Goal: Task Accomplishment & Management: Manage account settings

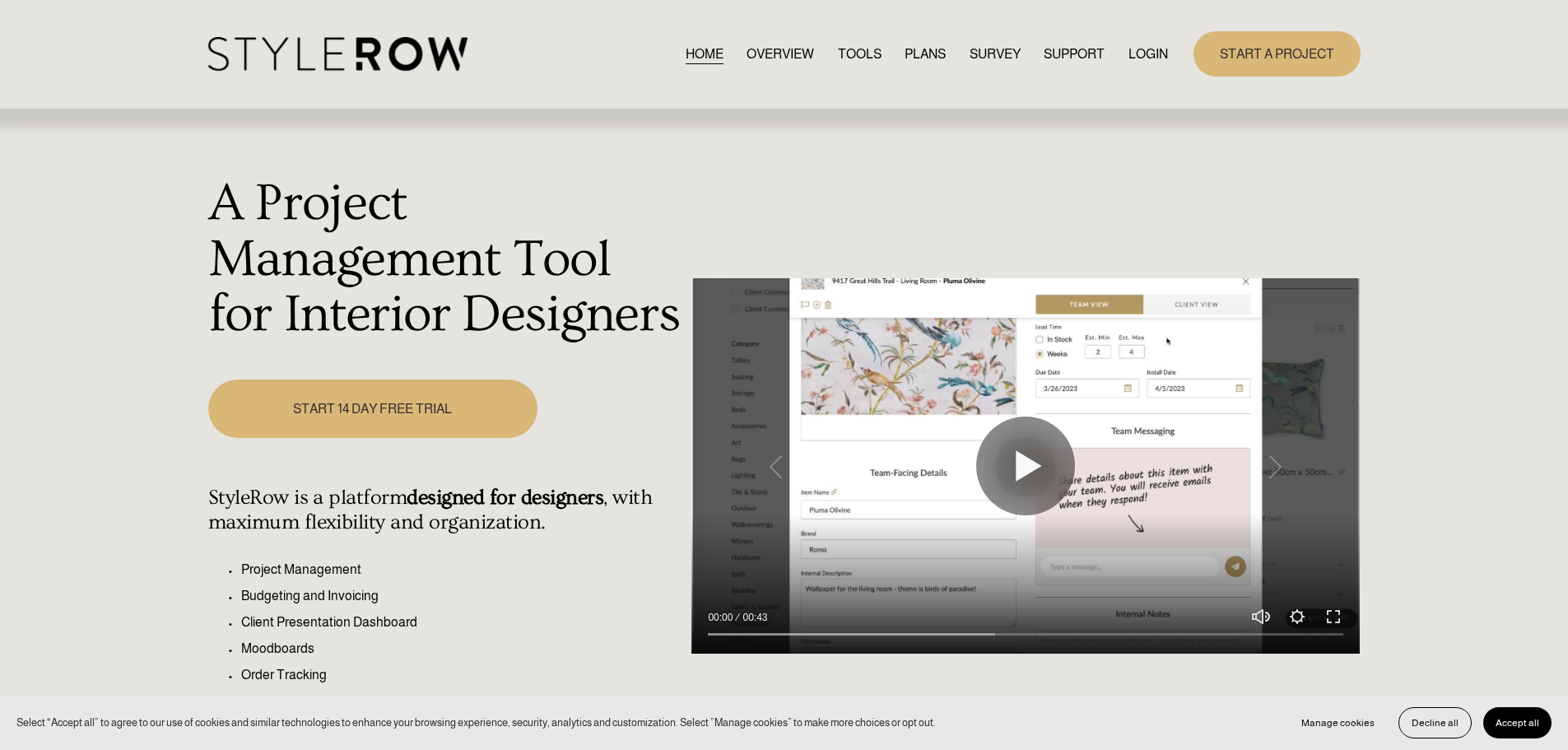
click at [1132, 49] on link "LOGIN" at bounding box center [1148, 54] width 40 height 22
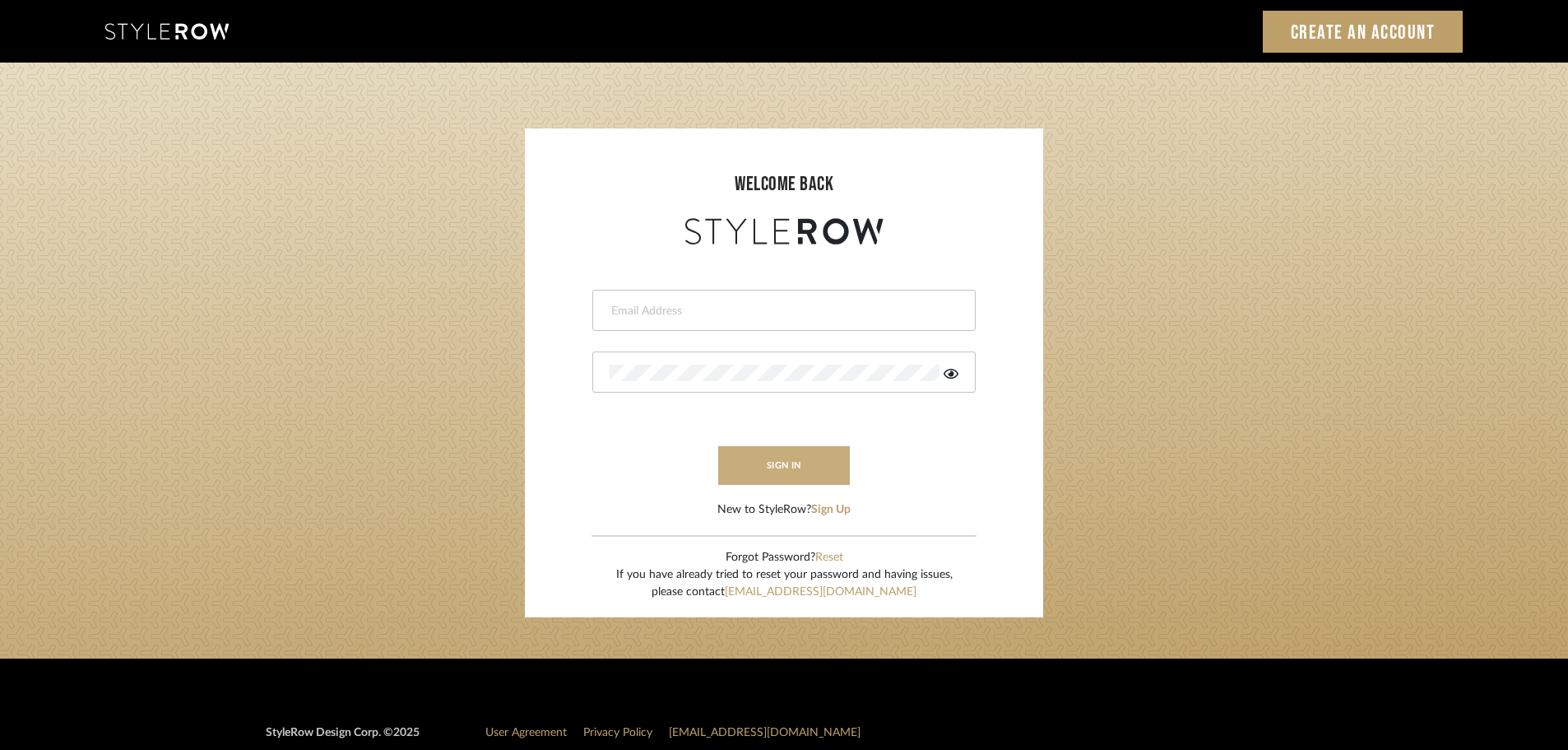
type input "ashleigh@nestkbhomedesign.com"
click at [789, 464] on button "sign in" at bounding box center [784, 466] width 132 height 39
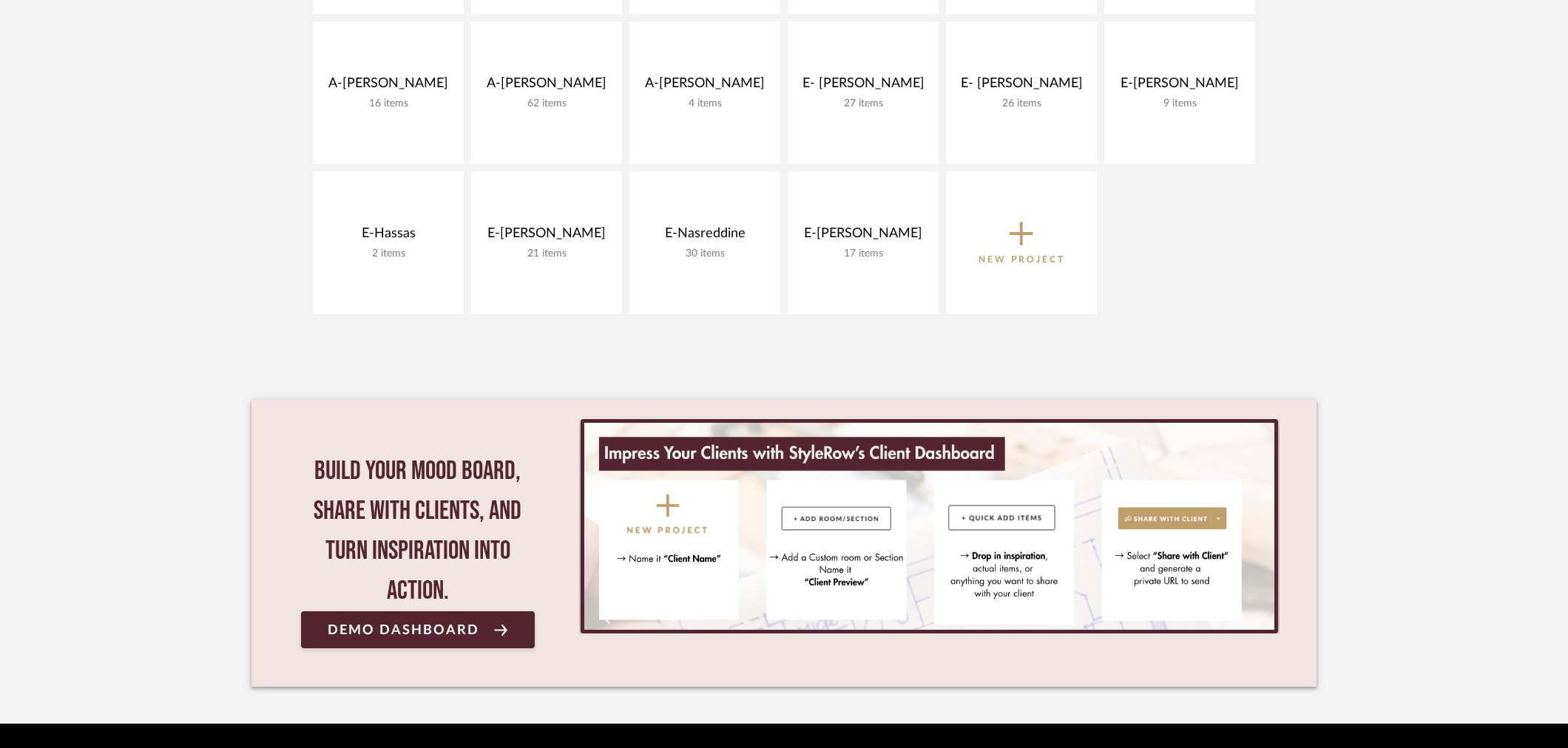
scroll to position [654, 0]
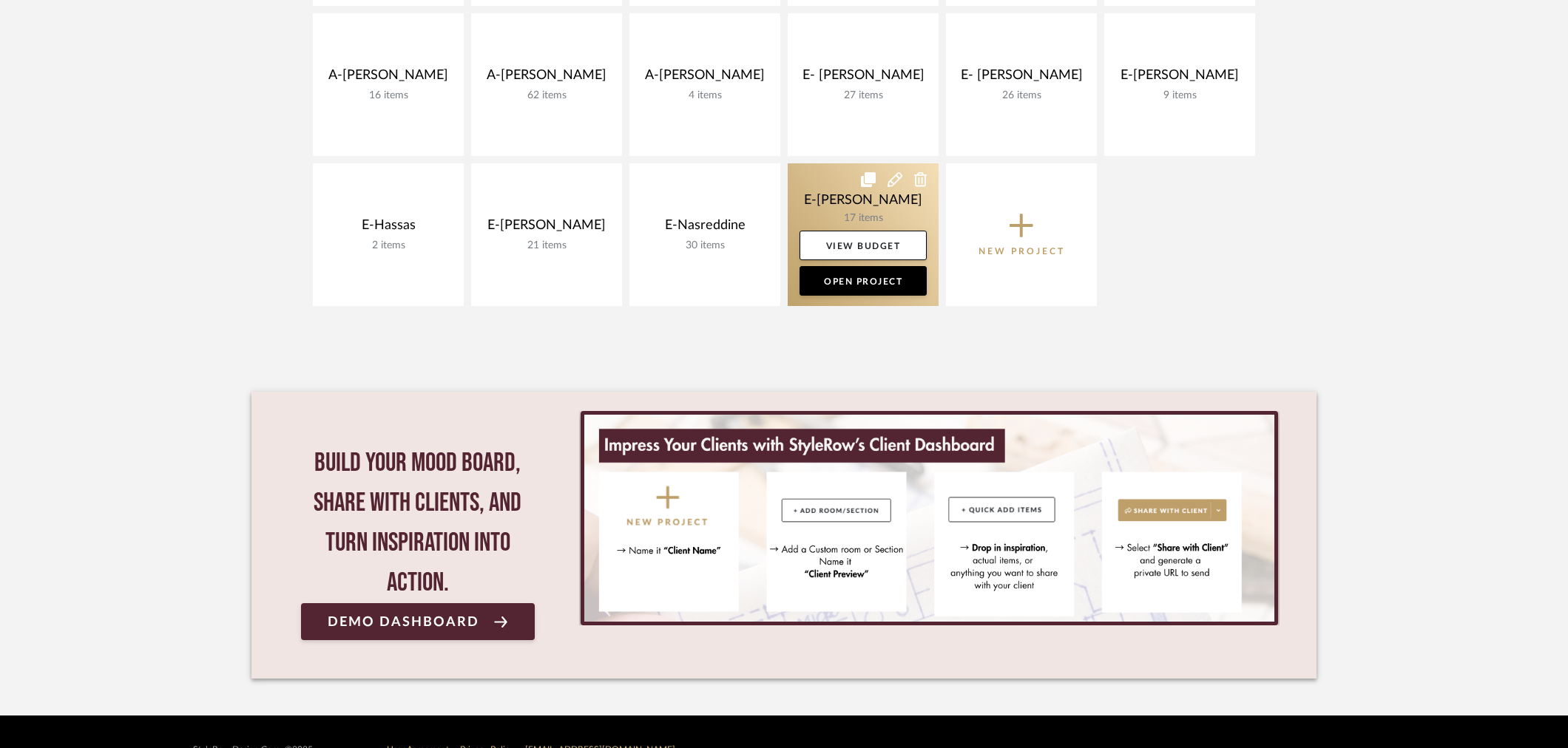
click at [875, 201] on link at bounding box center [863, 235] width 151 height 143
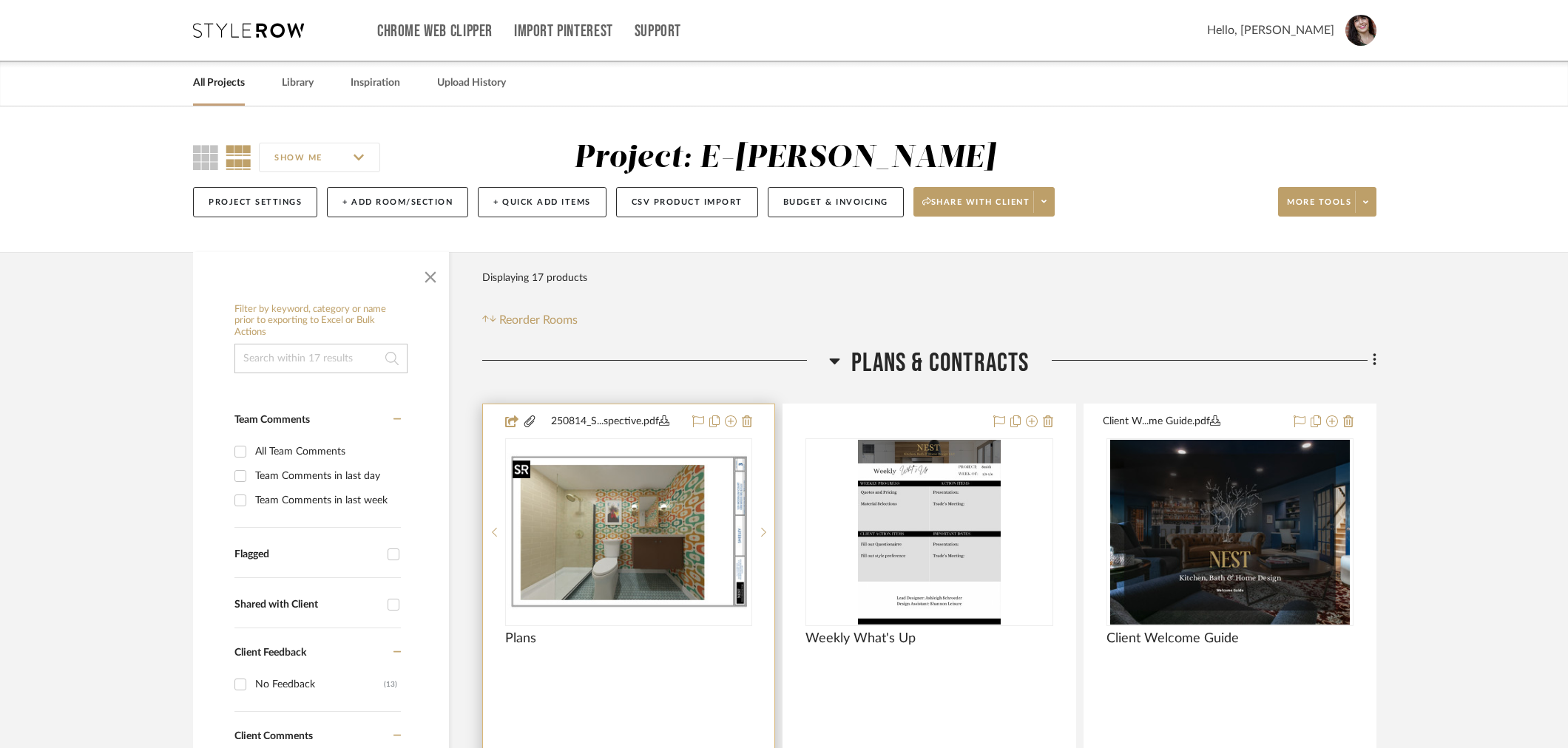
click at [0, 0] on img at bounding box center [0, 0] width 0 height 0
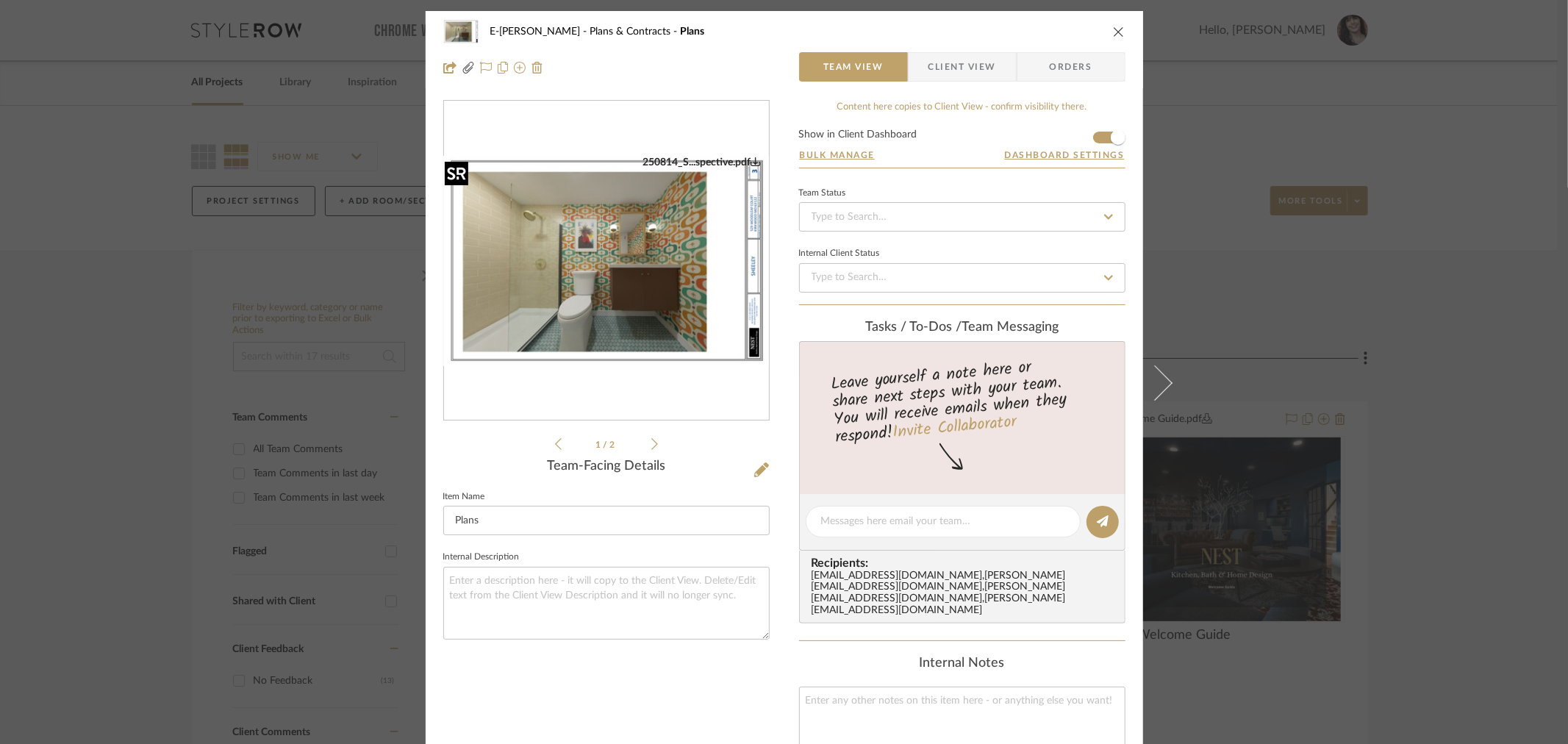
click at [598, 241] on img "0" at bounding box center [606, 261] width 325 height 210
click at [759, 467] on icon at bounding box center [762, 470] width 15 height 15
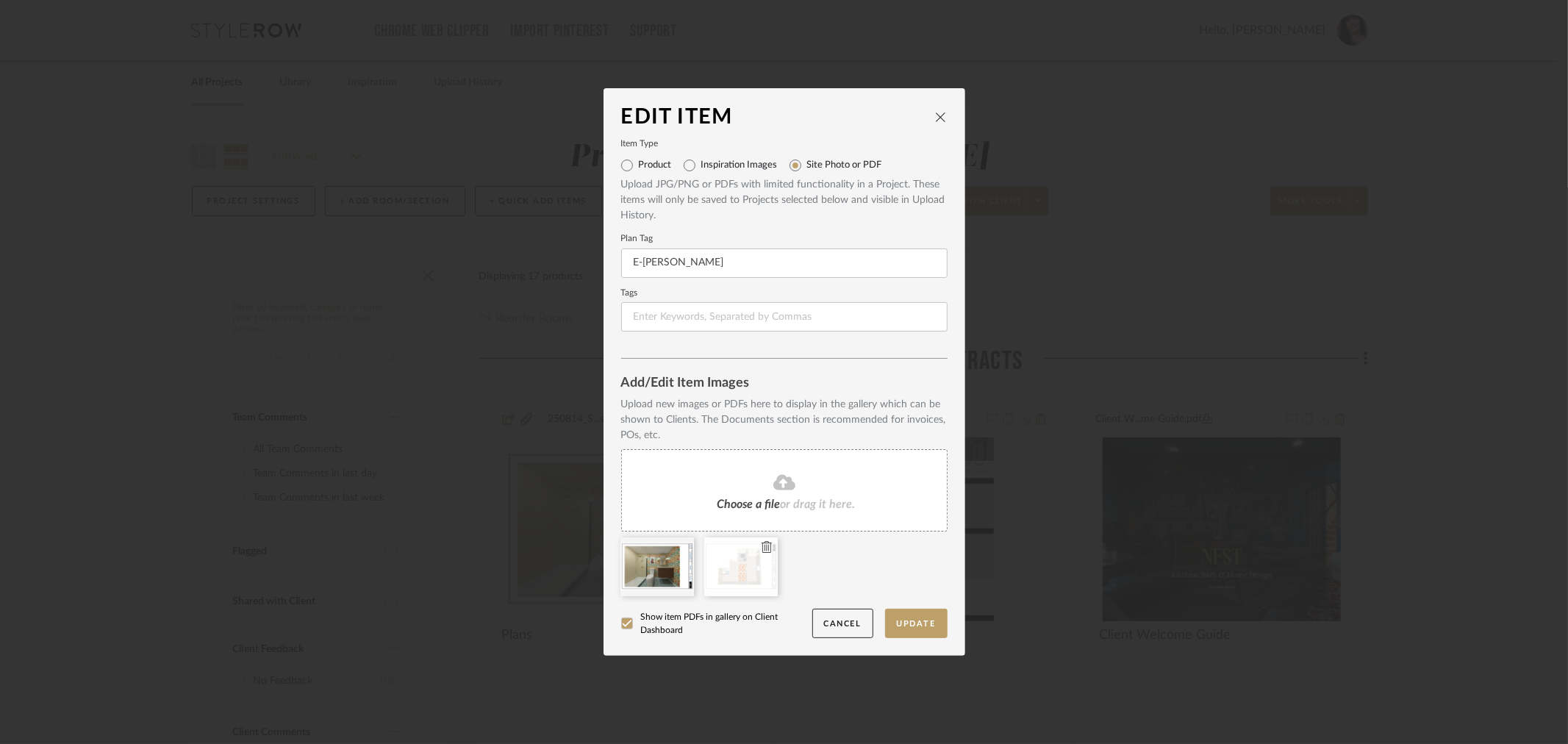
click at [724, 577] on div at bounding box center [740, 566] width 74 height 59
click at [823, 636] on button "Cancel" at bounding box center [842, 624] width 61 height 30
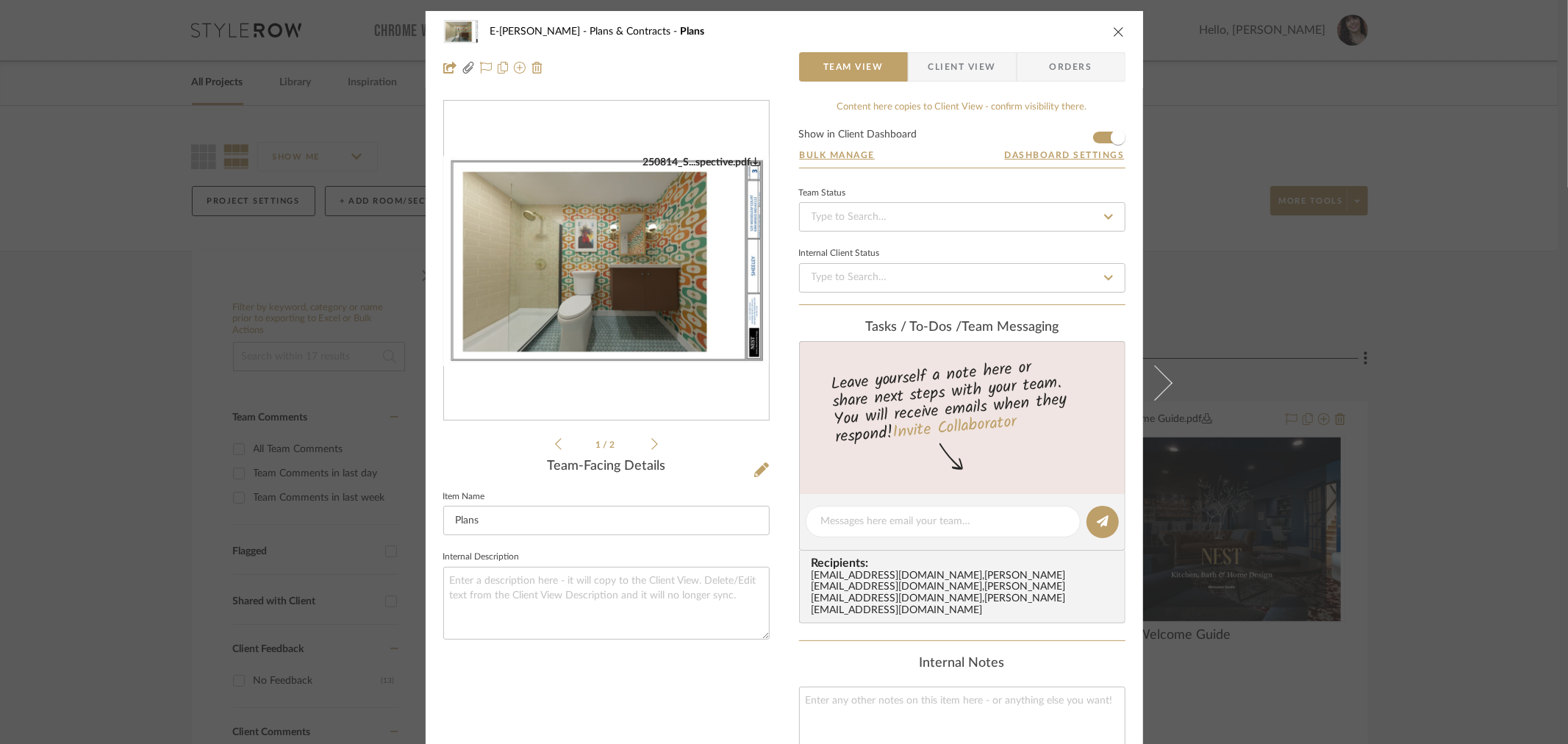
click at [652, 450] on icon at bounding box center [655, 444] width 7 height 13
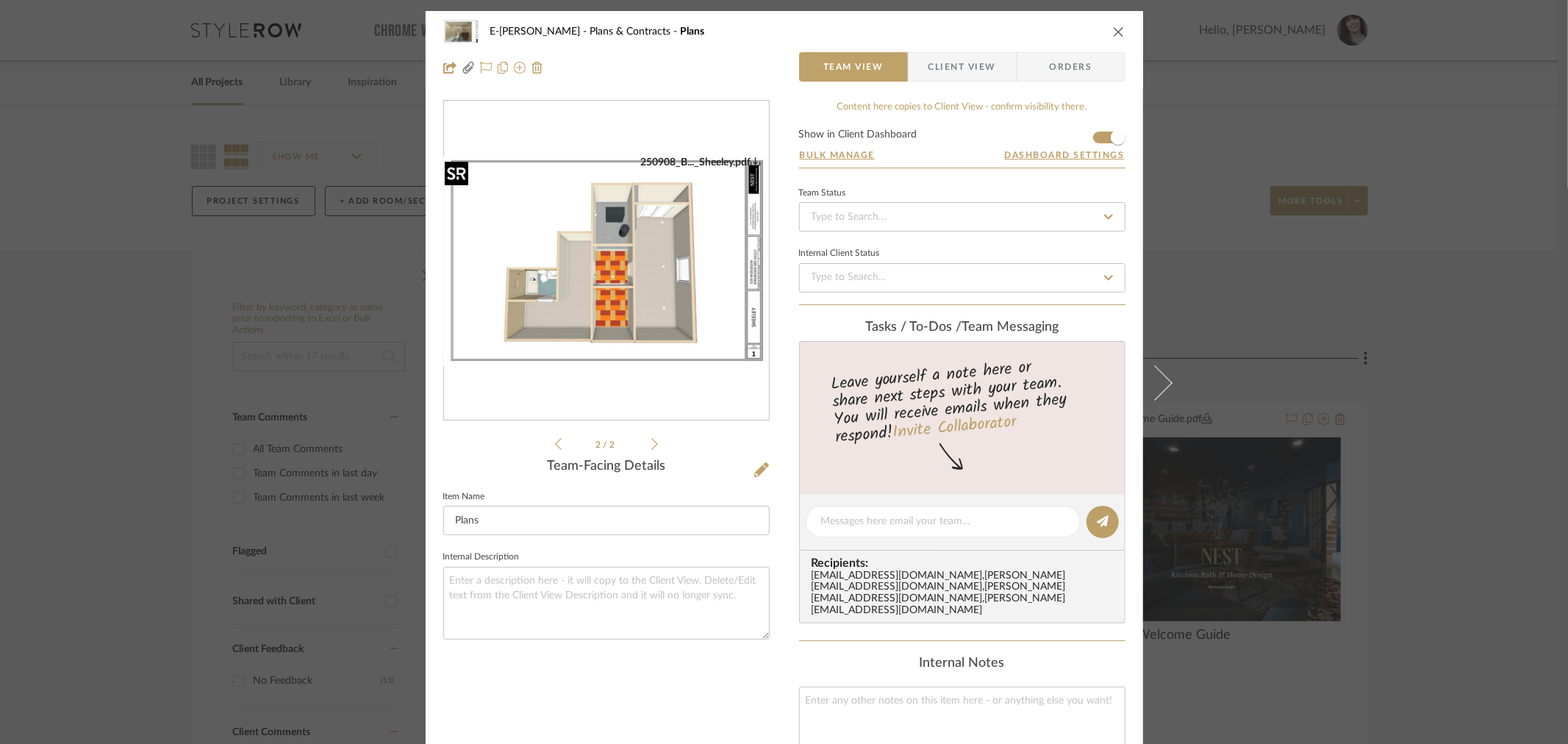
click at [651, 304] on img "1" at bounding box center [606, 261] width 325 height 210
